Goal: Transaction & Acquisition: Purchase product/service

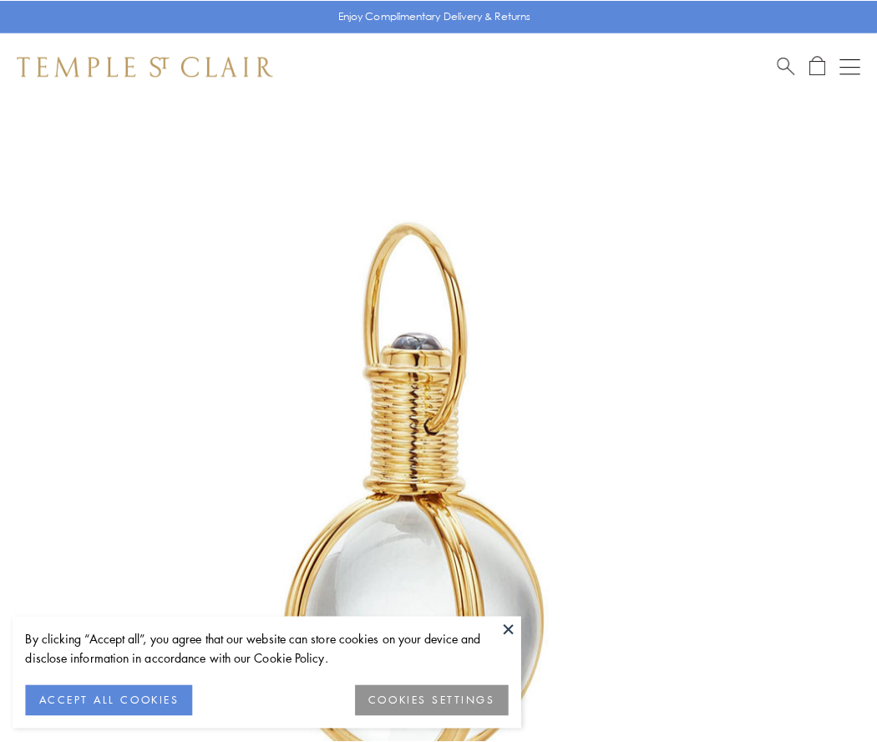
scroll to position [436, 0]
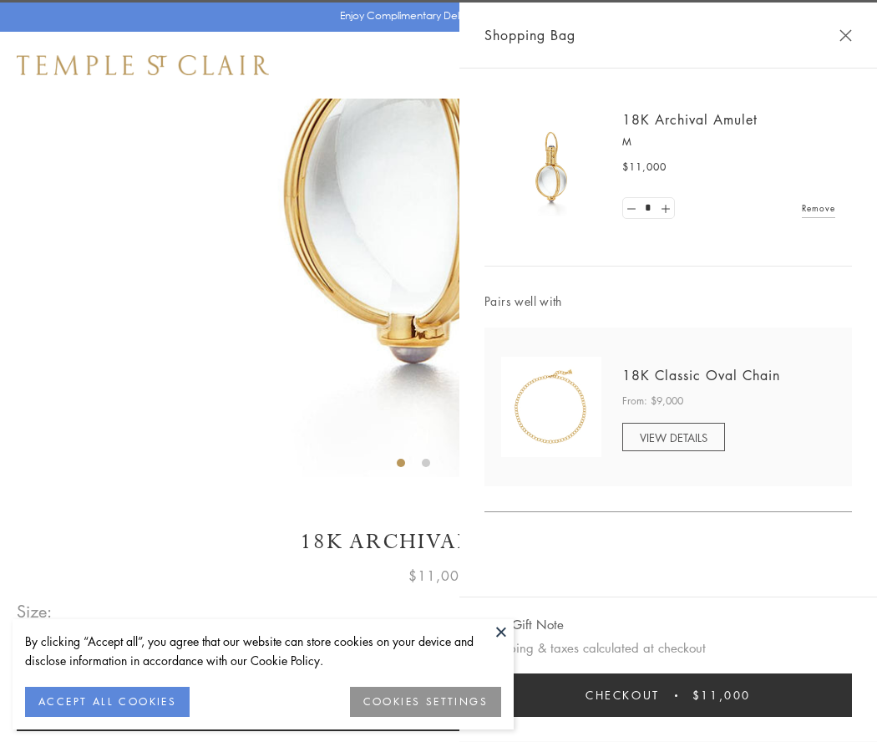
click at [668, 695] on button "Checkout $11,000" at bounding box center [668, 694] width 368 height 43
